Goal: Use online tool/utility: Utilize a website feature to perform a specific function

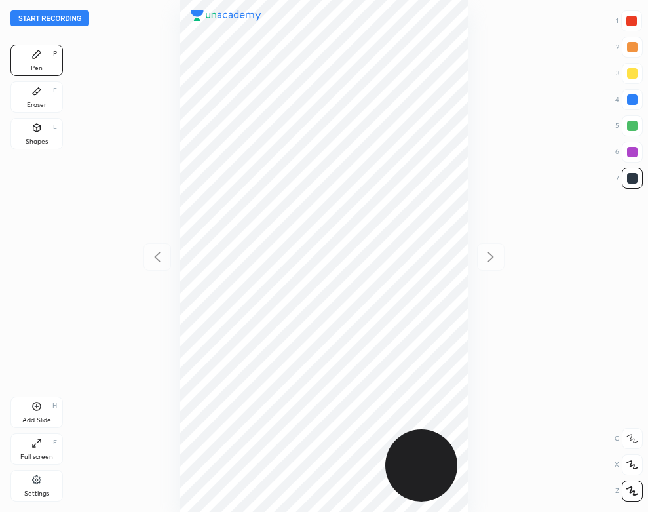
scroll to position [512, 439]
click at [79, 21] on button "Start recording" at bounding box center [49, 18] width 79 height 16
click at [33, 128] on icon at bounding box center [36, 128] width 7 height 8
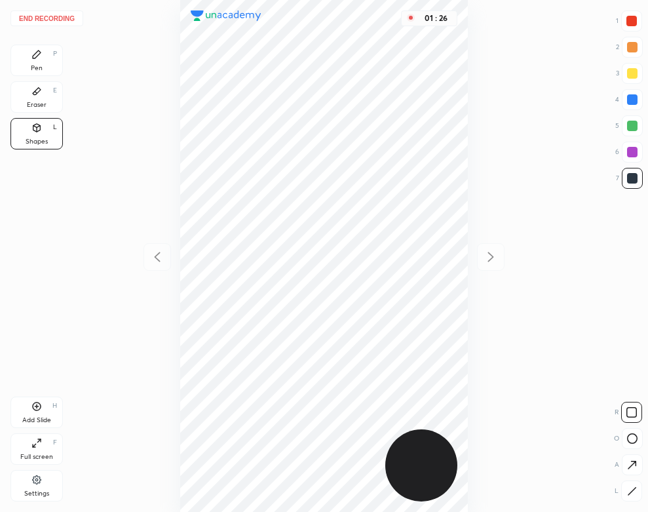
click at [52, 406] on div "H" at bounding box center [54, 405] width 5 height 7
click at [40, 57] on icon at bounding box center [36, 54] width 10 height 10
click at [44, 133] on div "Shapes L" at bounding box center [36, 133] width 52 height 31
click at [42, 65] on div "Pen P" at bounding box center [36, 60] width 52 height 31
click at [161, 251] on icon at bounding box center [157, 257] width 16 height 16
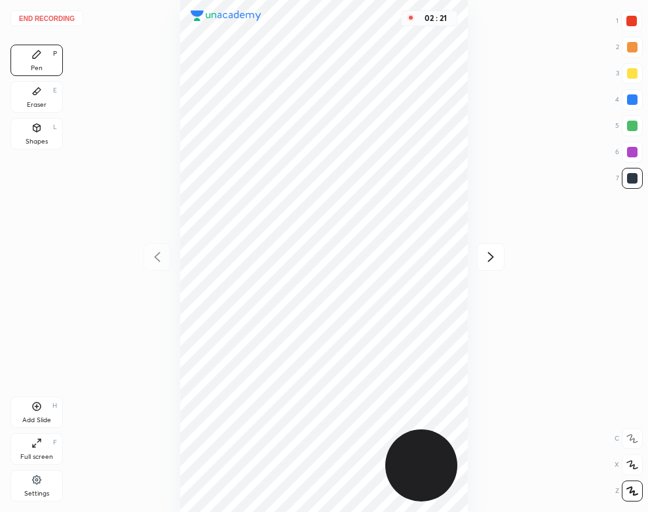
click at [492, 262] on icon at bounding box center [491, 257] width 16 height 16
click at [55, 16] on button "End recording" at bounding box center [46, 18] width 73 height 16
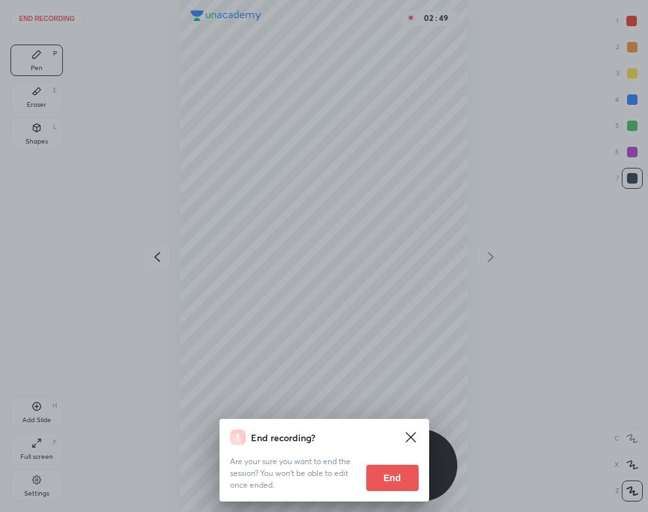
click at [395, 481] on button "End" at bounding box center [392, 478] width 52 height 26
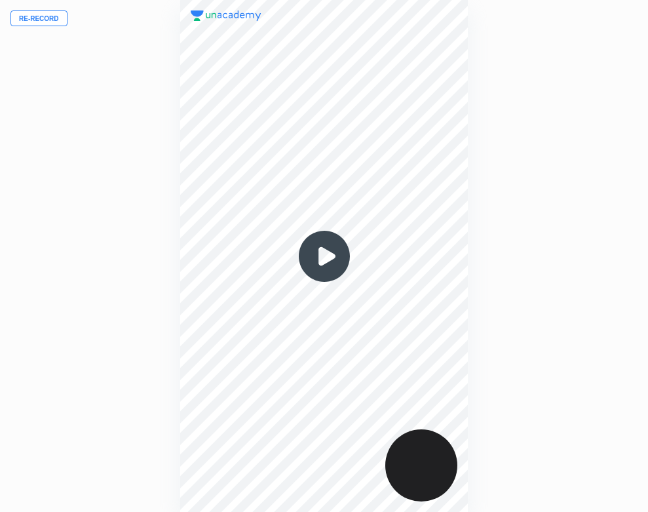
click at [325, 258] on img at bounding box center [324, 256] width 63 height 63
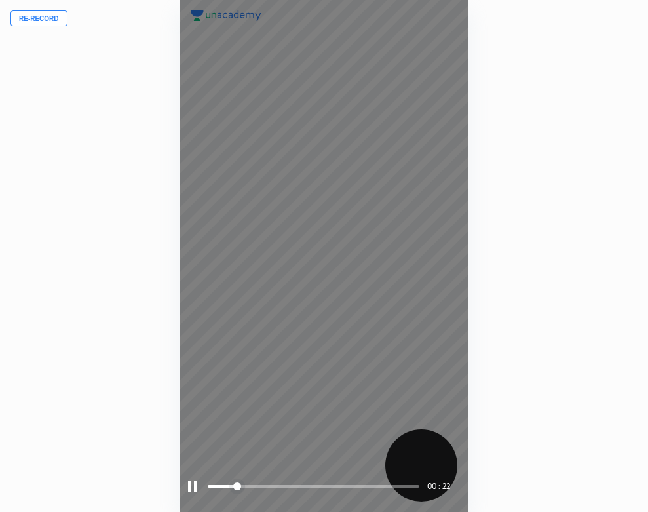
click at [194, 486] on div at bounding box center [192, 486] width 9 height 12
